Goal: Task Accomplishment & Management: Manage account settings

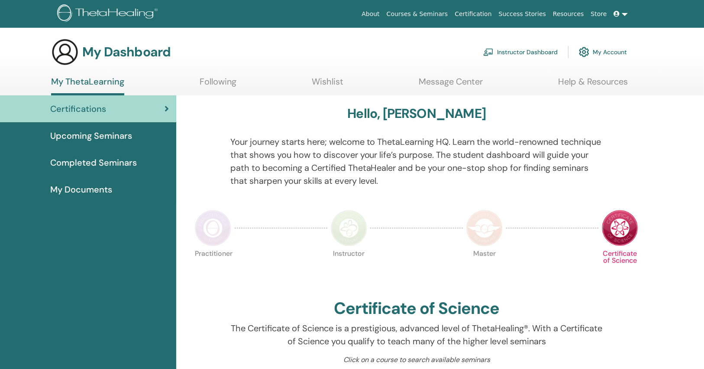
click at [524, 50] on link "Instructor Dashboard" at bounding box center [520, 51] width 74 height 19
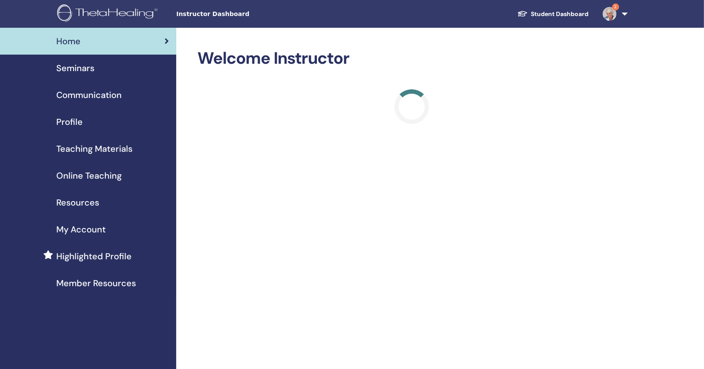
click at [117, 70] on div "Seminars" at bounding box center [88, 67] width 162 height 13
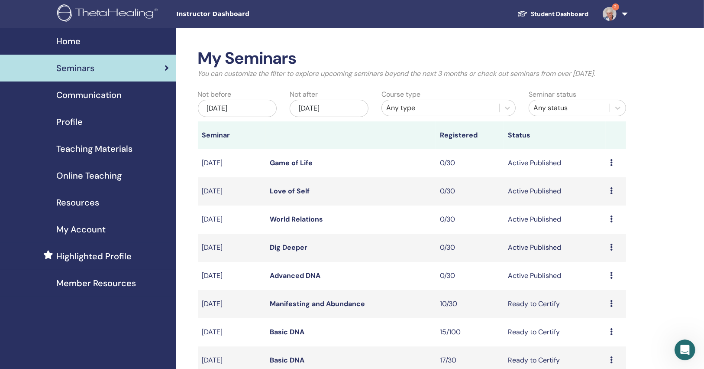
click at [294, 302] on link "Manifesting and Abundance" at bounding box center [317, 303] width 95 height 9
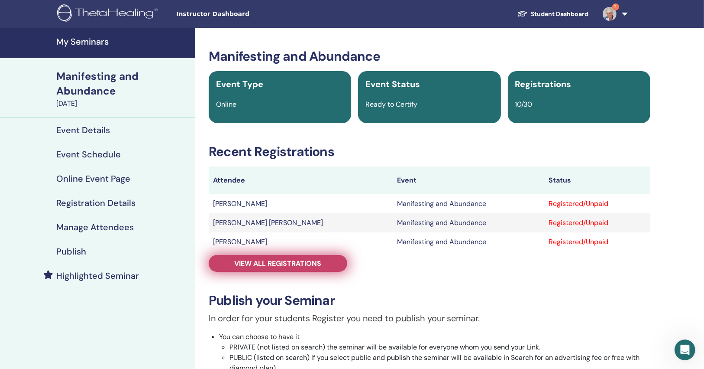
click at [291, 268] on link "View all registrations" at bounding box center [278, 263] width 139 height 17
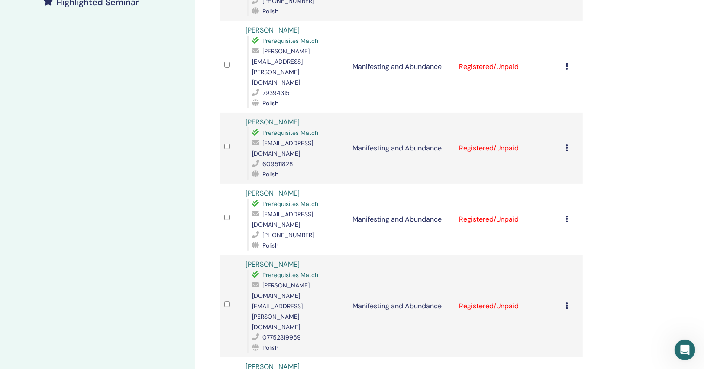
scroll to position [277, 0]
